Goal: Find specific page/section: Find specific page/section

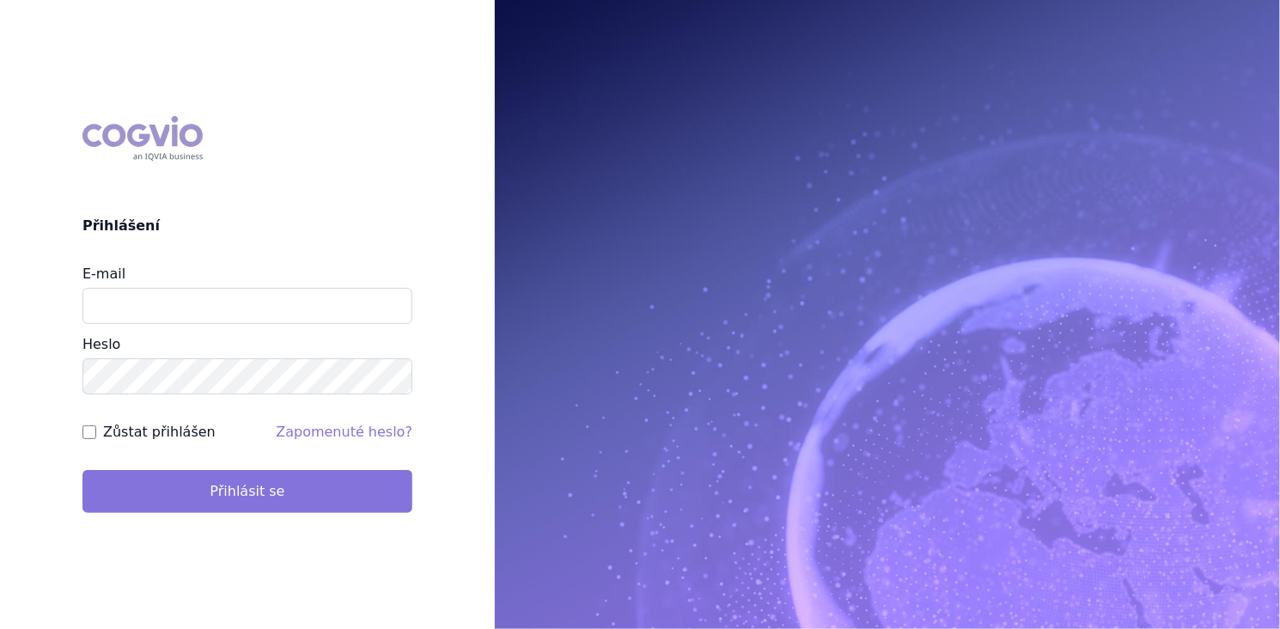
type input "roman_dufek@accord-healthcare.com"
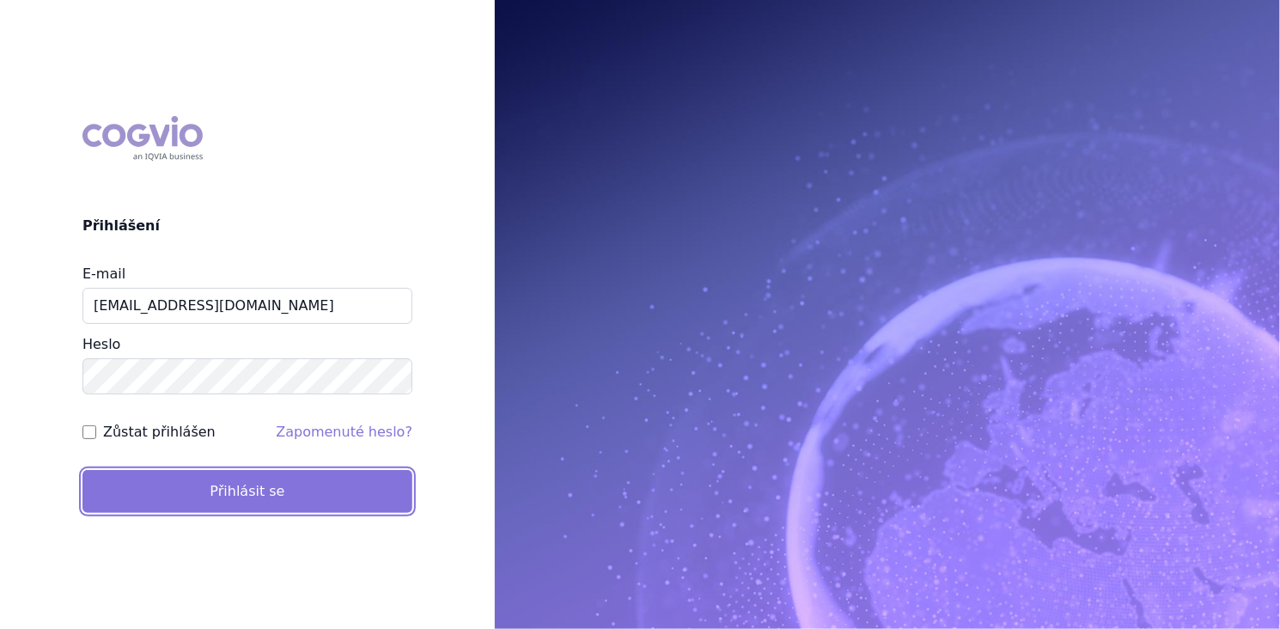
click at [304, 488] on button "Přihlásit se" at bounding box center [247, 491] width 330 height 43
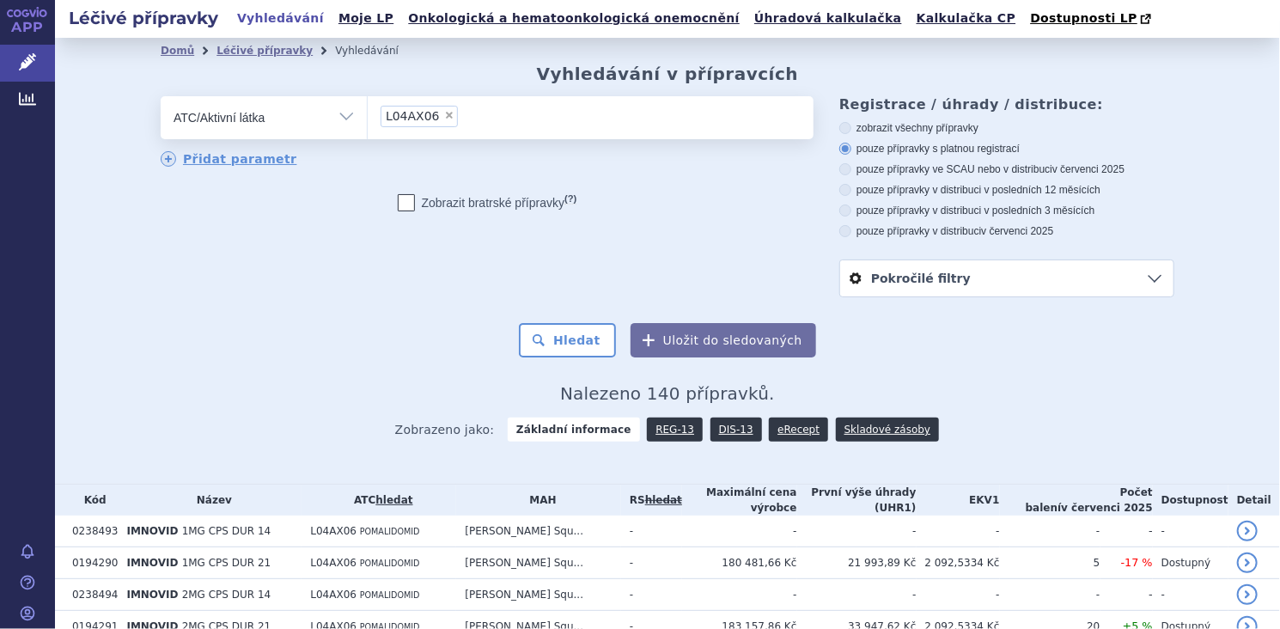
click at [444, 120] on span "×" at bounding box center [449, 115] width 10 height 10
click at [368, 120] on select "L04AX06" at bounding box center [367, 116] width 1 height 43
select select
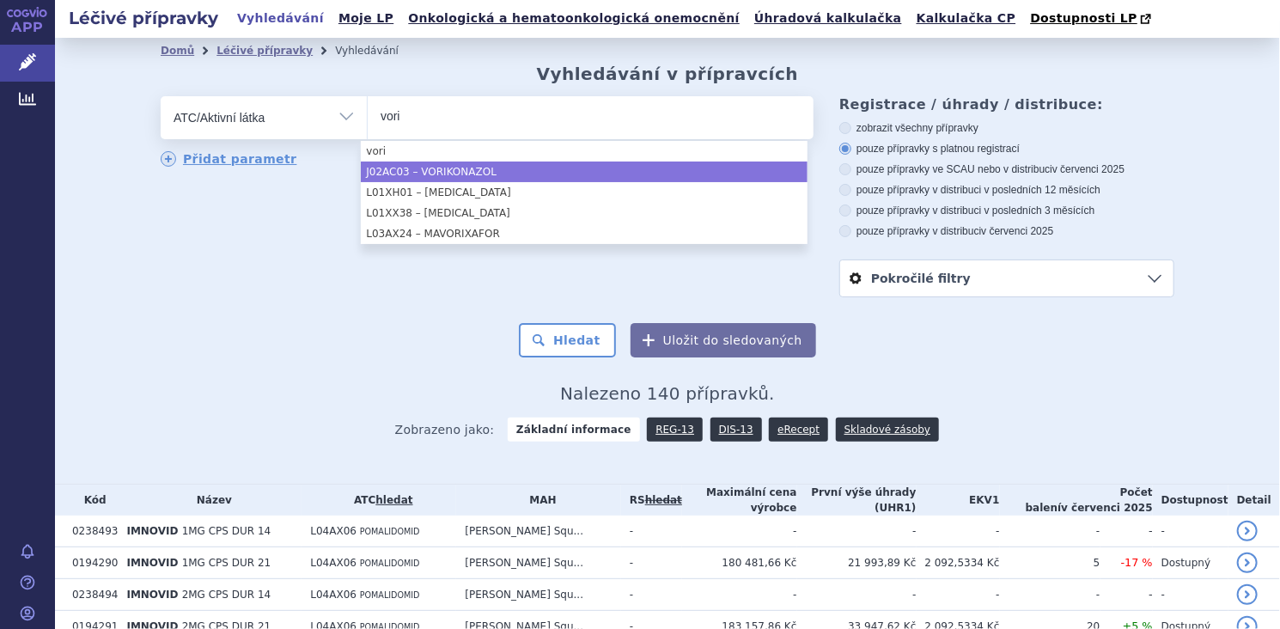
type input "vori"
select select "J02AC03"
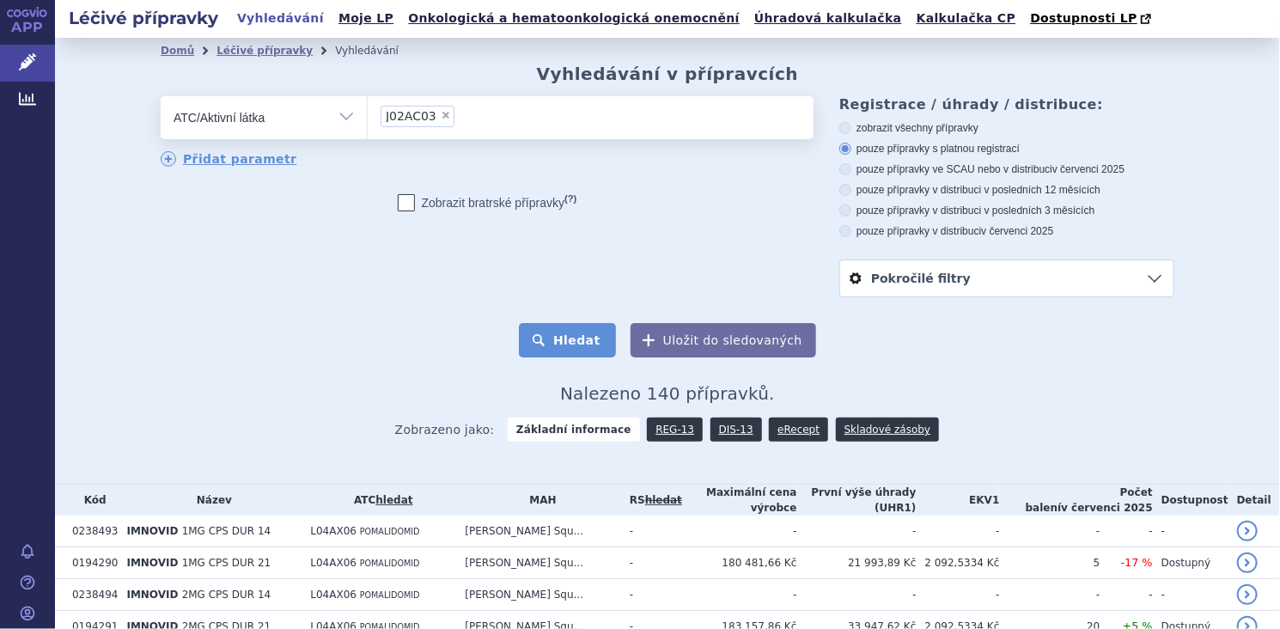
click at [570, 335] on button "Hledat" at bounding box center [567, 340] width 97 height 34
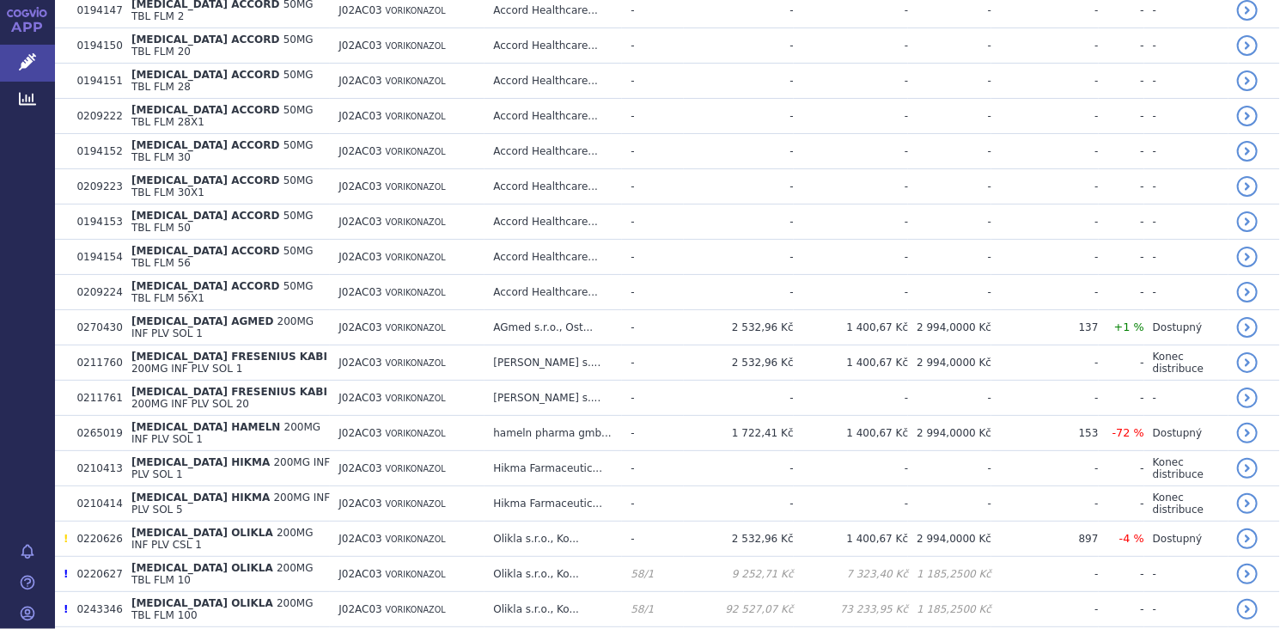
scroll to position [2865, 0]
